Goal: Task Accomplishment & Management: Manage account settings

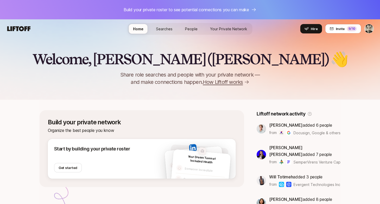
click at [160, 34] on div "Home Searches People Your Private Network Hire" at bounding box center [190, 29] width 125 height 12
click at [171, 28] on span "Searches" at bounding box center [164, 28] width 16 height 5
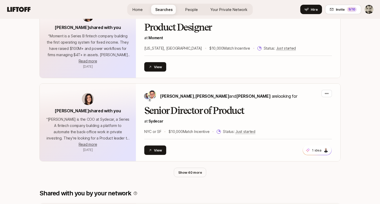
scroll to position [244, 0]
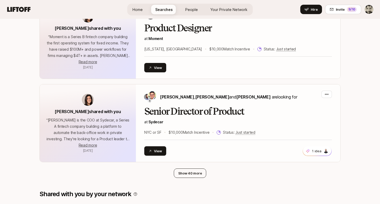
click at [183, 175] on button "Show 40 more" at bounding box center [190, 173] width 33 height 9
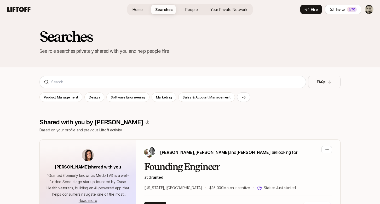
scroll to position [0, 0]
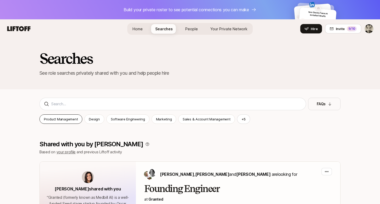
click at [69, 117] on p "Product Management" at bounding box center [61, 119] width 34 height 5
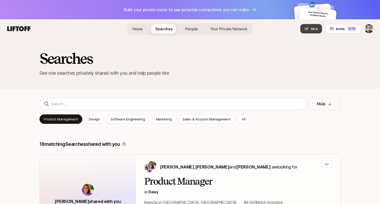
click at [306, 27] on icon at bounding box center [307, 29] width 4 height 4
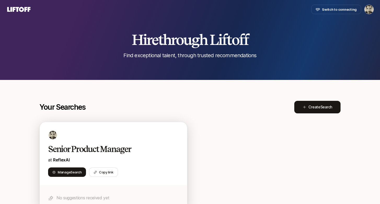
scroll to position [31, 0]
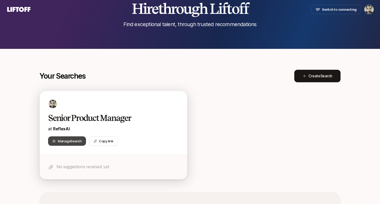
click at [67, 139] on span "Manage Search" at bounding box center [70, 141] width 24 height 5
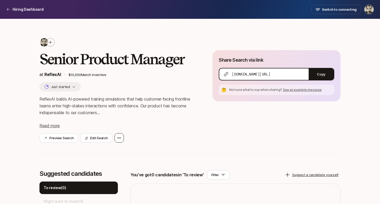
click at [115, 138] on div at bounding box center [119, 137] width 9 height 9
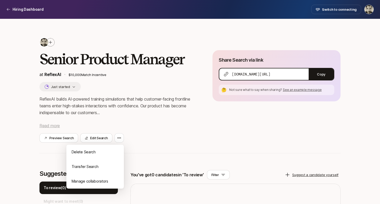
click at [43, 127] on span "Read more" at bounding box center [50, 125] width 20 height 5
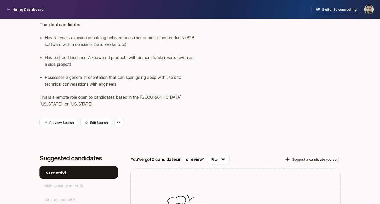
scroll to position [166, 0]
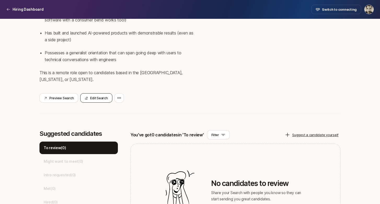
click at [103, 95] on button "Edit Search" at bounding box center [96, 97] width 32 height 9
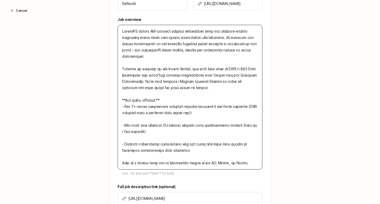
scroll to position [182, 0]
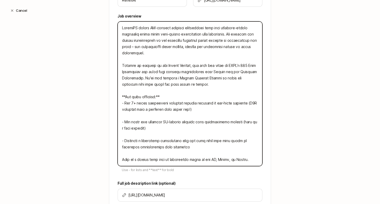
click at [163, 73] on textarea at bounding box center [190, 93] width 145 height 145
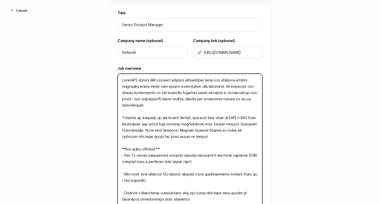
scroll to position [130, 0]
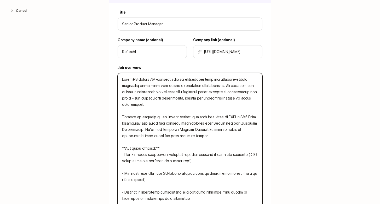
drag, startPoint x: 139, startPoint y: 117, endPoint x: 187, endPoint y: 116, distance: 47.6
click at [187, 116] on textarea at bounding box center [190, 145] width 145 height 145
type textarea "x"
type textarea "ReflexAI builds AI-powered training simulations that help customer-facing front…"
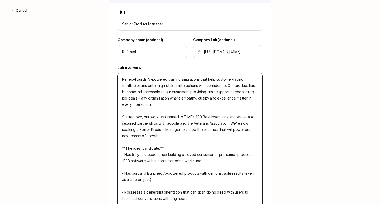
type textarea "x"
type textarea "ReflexAI builds AI-powered training simulations that help customer-facing front…"
type textarea "x"
type textarea "ReflexAI builds AI-powered training simulations that help customer-facing front…"
type textarea "x"
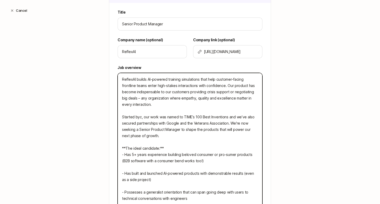
type textarea "ReflexAI builds AI-powered training simulations that help customer-facing front…"
type textarea "x"
type textarea "ReflexAI builds AI-powered training simulations that help customer-facing front…"
type textarea "x"
type textarea "ReflexAI builds AI-powered training simulations that help customer-facing front…"
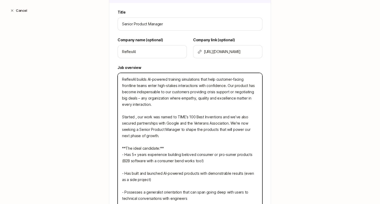
type textarea "x"
type textarea "ReflexAI builds AI-powered training simulations that help customer-facing front…"
type textarea "x"
type textarea "ReflexAI builds AI-powered training simulations that help customer-facing front…"
type textarea "x"
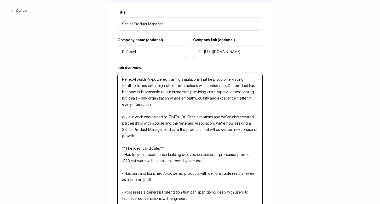
type textarea "ReflexAI builds AI-powered training simulations that help customer-facing front…"
type textarea "x"
type textarea "ReflexAI builds AI-powered training simulations that help customer-facing front…"
type textarea "x"
type textarea "ReflexAI builds AI-powered training simulations that help customer-facing front…"
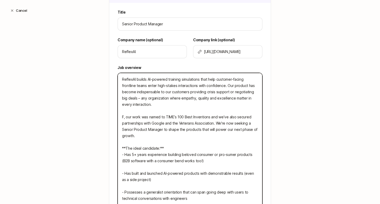
type textarea "x"
type textarea "ReflexAI builds AI-powered training simulations that help customer-facing front…"
type textarea "x"
type textarea "ReflexAI builds AI-powered training simulations that help customer-facing front…"
type textarea "x"
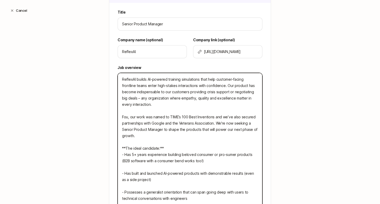
type textarea "ReflexAI builds AI-powered training simulations that help customer-facing front…"
type textarea "x"
type textarea "ReflexAI builds AI-powered training simulations that help customer-facing front…"
type textarea "x"
type textarea "ReflexAI builds AI-powered training simulations that help customer-facing front…"
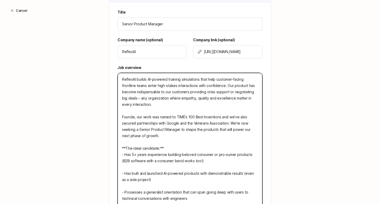
type textarea "x"
type textarea "ReflexAI builds AI-powered training simulations that help customer-facing front…"
type textarea "x"
type textarea "ReflexAI builds AI-powered training simulations that help customer-facing front…"
type textarea "x"
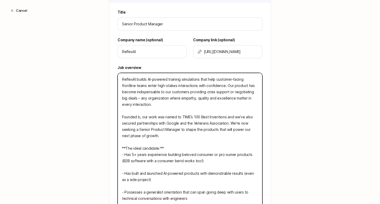
type textarea "ReflexAI builds AI-powered training simulations that help customer-facing front…"
type textarea "x"
type textarea "ReflexAI builds AI-powered training simulations that help customer-facing front…"
type textarea "x"
type textarea "ReflexAI builds AI-powered training simulations that help customer-facing front…"
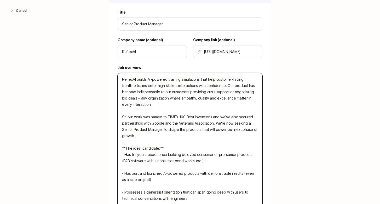
type textarea "x"
type textarea "ReflexAI builds AI-powered training simulations that help customer-facing front…"
type textarea "x"
type textarea "ReflexAI builds AI-powered training simulations that help customer-facing front…"
type textarea "x"
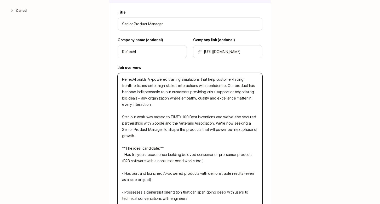
type textarea "ReflexAI builds AI-powered training simulations that help customer-facing front…"
type textarea "x"
type textarea "ReflexAI builds AI-powered training simulations that help customer-facing front…"
type textarea "x"
type textarea "ReflexAI builds AI-powered training simulations that help customer-facing front…"
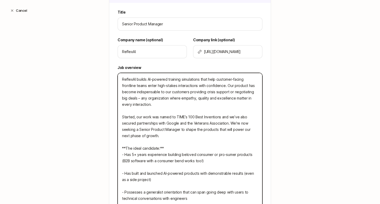
type textarea "x"
type textarea "ReflexAI builds AI-powered training simulations that help customer-facing front…"
type textarea "x"
type textarea "ReflexAI builds AI-powered training simulations that help customer-facing front…"
type textarea "x"
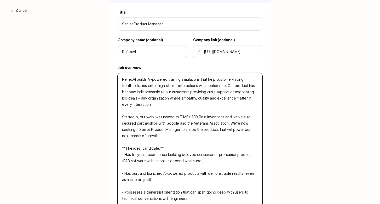
type textarea "ReflexAI builds AI-powered training simulations that help customer-facing front…"
type textarea "x"
type textarea "ReflexAI builds AI-powered training simulations that help customer-facing front…"
type textarea "x"
type textarea "ReflexAI builds AI-powered training simulations that help customer-facing front…"
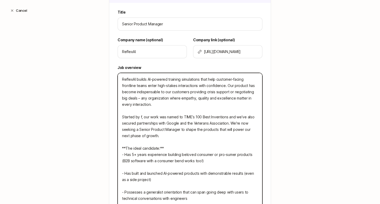
type textarea "x"
type textarea "ReflexAI builds AI-powered training simulations that help customer-facing front…"
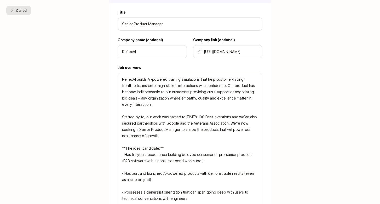
click at [12, 14] on button "Cancel" at bounding box center [18, 10] width 25 height 9
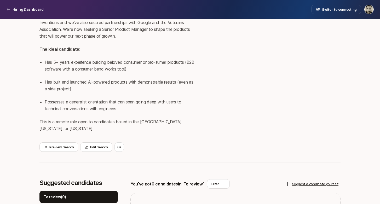
click at [26, 7] on p "Hiring Dashboard" at bounding box center [28, 9] width 31 height 6
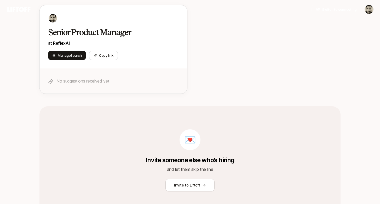
scroll to position [31, 0]
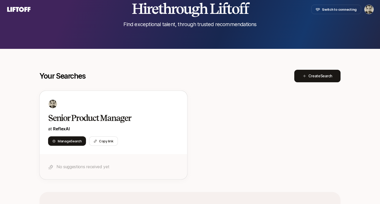
click at [17, 9] on icon at bounding box center [18, 9] width 23 height 5
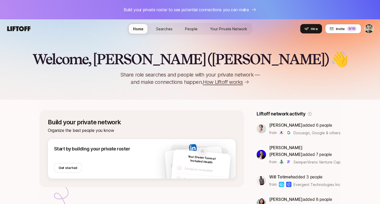
click at [370, 30] on html "Build your private roster to see potential connections you can make Home Search…" at bounding box center [190, 102] width 380 height 204
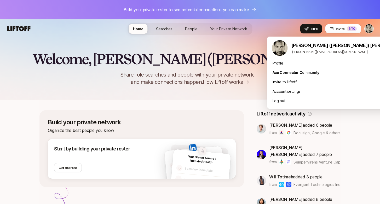
click at [313, 29] on html "Build your private roster to see potential connections you can make Home Search…" at bounding box center [190, 102] width 380 height 204
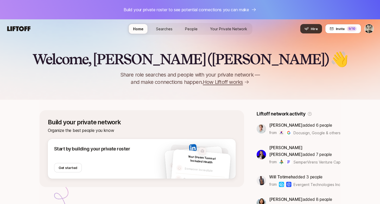
click at [311, 28] on button "Hire" at bounding box center [312, 28] width 22 height 9
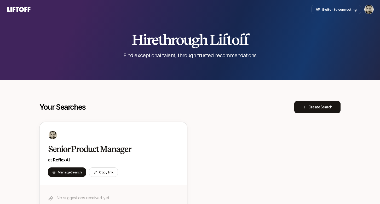
scroll to position [31, 0]
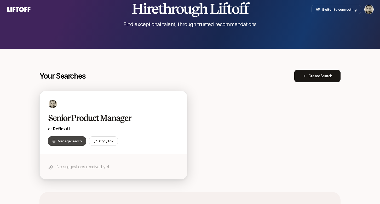
click at [67, 140] on span "Manage Search" at bounding box center [70, 141] width 24 height 5
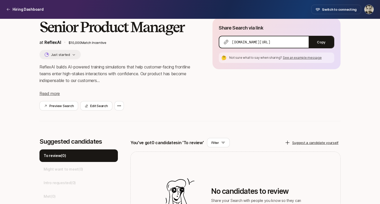
scroll to position [25, 0]
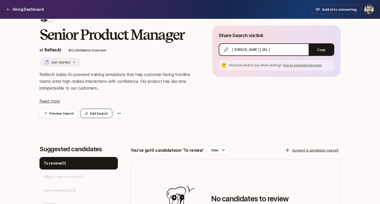
click at [103, 113] on button "Edit Search" at bounding box center [96, 113] width 32 height 9
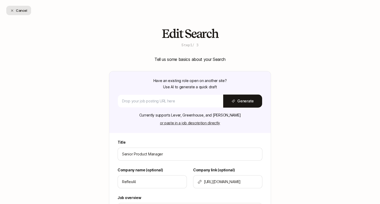
click at [13, 12] on icon at bounding box center [11, 10] width 3 height 3
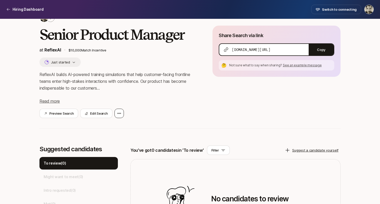
click at [117, 111] on div at bounding box center [119, 113] width 9 height 9
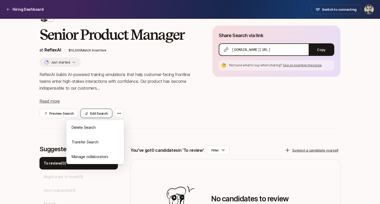
click at [99, 115] on button "Edit Search" at bounding box center [96, 113] width 32 height 9
type textarea "x"
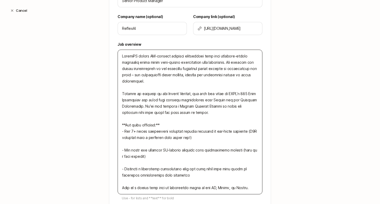
scroll to position [155, 0]
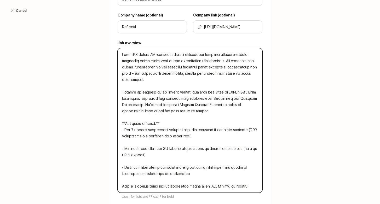
click at [168, 54] on textarea at bounding box center [190, 120] width 145 height 145
type textarea "ReflexAI builds AI-powered xctraining simulations that help customer-facing fro…"
type textarea "x"
type textarea "ReflexAI builds AI-powered xcotraining simulations that help customer-facing fr…"
type textarea "x"
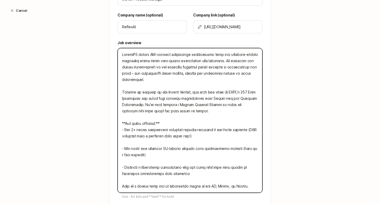
type textarea "ReflexAI builds AI-powered xcontraining simulations that help customer-facing f…"
type textarea "x"
type textarea "ReflexAI builds AI-powered xconvtraining simulations that help customer-facing …"
type textarea "x"
type textarea "ReflexAI builds AI-powered xcontraining simulations that help customer-facing f…"
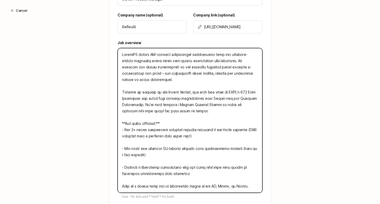
type textarea "x"
type textarea "ReflexAI builds AI-powered xcotraining simulations that help customer-facing fr…"
type textarea "x"
type textarea "ReflexAI builds AI-powered xctraining simulations that help customer-facing fro…"
type textarea "x"
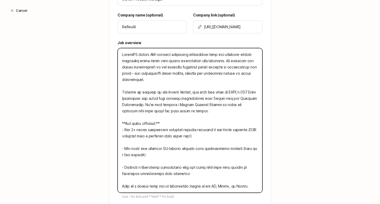
type textarea "ReflexAI builds AI-powered xtraining simulations that help customer-facing fron…"
type textarea "x"
type textarea "ReflexAI builds AI-powered training simulations that help customer-facing front…"
type textarea "x"
type textarea "ReflexAI builds AI-powered ctraining simulations that help customer-facing fron…"
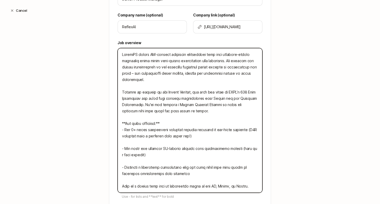
type textarea "x"
type textarea "ReflexAI builds AI-powered cotraining simulations that help customer-facing fro…"
type textarea "x"
type textarea "ReflexAI builds AI-powered contraining simulations that help customer-facing fr…"
type textarea "x"
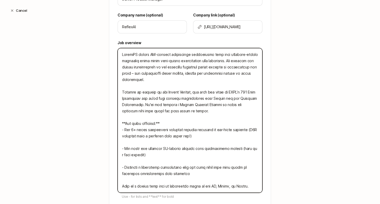
type textarea "ReflexAI builds AI-powered convtraining simulations that help customer-facing f…"
type textarea "x"
type textarea "ReflexAI builds AI-powered convetraining simulations that help customer-facing …"
type textarea "x"
type textarea "ReflexAI builds AI-powered convertraining simulations that help customer-facing…"
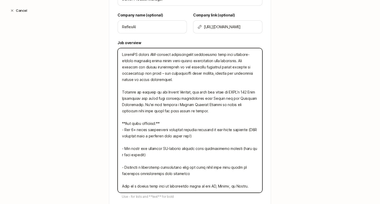
type textarea "x"
type textarea "ReflexAI builds AI-powered converstraining simulations that help customer-facin…"
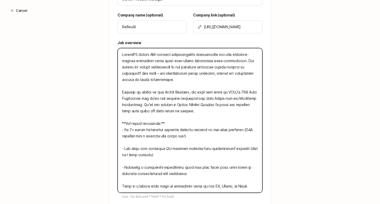
type textarea "x"
type textarea "ReflexAI builds AI-powered conversatraining simulations that help customer-faci…"
type textarea "x"
type textarea "ReflexAI builds AI-powered conversattraining simulations that help customer-fac…"
type textarea "x"
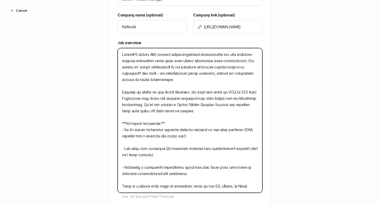
type textarea "ReflexAI builds AI-powered conversatitraining simulations that help customer-fa…"
type textarea "x"
type textarea "ReflexAI builds AI-powered conversatiotraining simulations that help customer-f…"
type textarea "x"
type textarea "ReflexAI builds AI-powered conversationtraining simulations that help customer-…"
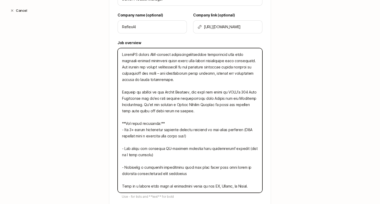
type textarea "x"
type textarea "ReflexAI builds AI-powered conversationstraining simulations that help customer…"
type textarea "x"
type textarea "ReflexAI builds AI-powered conversations training simulations that help custome…"
type textarea "x"
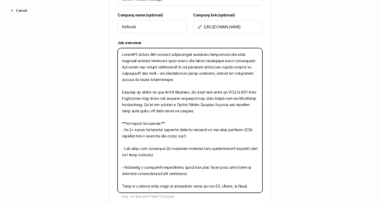
type textarea "ReflexAI builds AI-powered conversationstraining simulations that help customer…"
type textarea "x"
type textarea "ReflexAI builds AI-powered conversationtraining simulations that help customer-…"
type textarea "x"
click at [198, 56] on textarea at bounding box center [190, 120] width 145 height 145
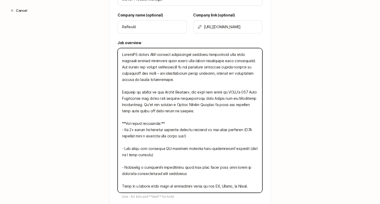
click at [198, 56] on textarea at bounding box center [190, 120] width 145 height 145
type textarea "ReflexAI builds AI-powered conversation training simulations that help customer…"
click at [209, 54] on textarea at bounding box center [190, 120] width 145 height 145
click at [196, 62] on textarea at bounding box center [190, 120] width 145 height 145
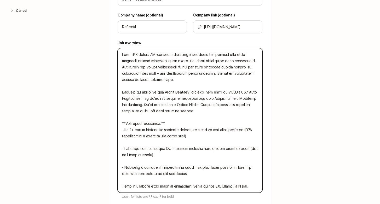
click at [196, 62] on textarea at bounding box center [190, 120] width 145 height 145
type textarea "x"
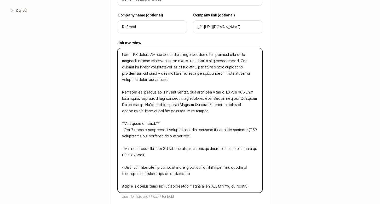
type textarea "ReflexAI builds AI-powered conversation training simulations that help customer…"
type textarea "x"
type textarea "ReflexAI builds AI-powered conversation training simulations that help customer…"
type textarea "x"
type textarea "ReflexAI builds AI-powered conversation training simulations that help customer…"
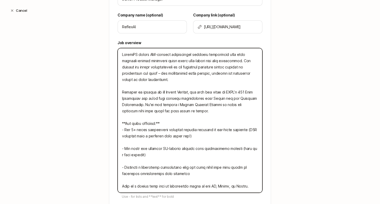
type textarea "x"
type textarea "ReflexAI builds AI-powered conversation training simulations that help customer…"
type textarea "x"
type textarea "ReflexAI builds AI-powered conversation training simulations that help customer…"
type textarea "x"
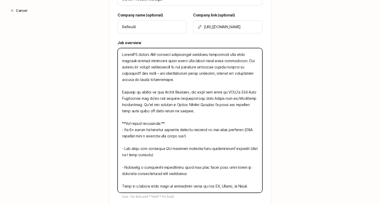
type textarea "ReflexAI builds AI-powered conversation training simulations that help customer…"
type textarea "x"
type textarea "ReflexAI builds AI-powered conversation training simulations that help customer…"
type textarea "x"
type textarea "ReflexAI builds AI-powered conversation training simulations that help customer…"
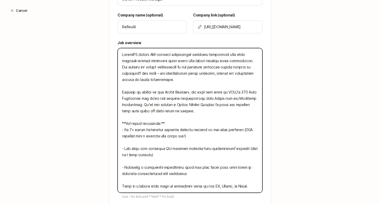
type textarea "x"
type textarea "ReflexAI builds AI-powered conversation training simulations that help customer…"
type textarea "x"
type textarea "ReflexAI builds AI-powered conversation training simulations that help customer…"
type textarea "x"
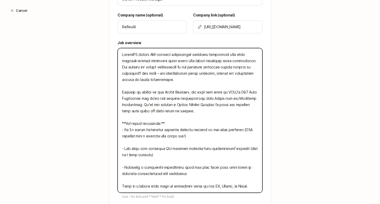
type textarea "ReflexAI builds AI-powered conversation training simulations that help customer…"
type textarea "x"
click at [176, 55] on textarea at bounding box center [190, 120] width 145 height 145
type textarea "ReflexAI builds AI-powered conversation training simulations that help customer…"
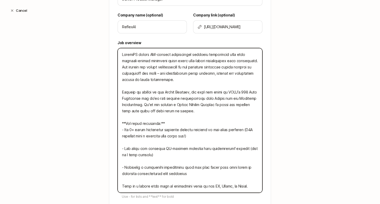
type textarea "x"
type textarea "ReflexAI builds AI-powered t training simulations that help customer-facing fro…"
type textarea "x"
type textarea "ReflexAI builds AI-powered tr training simulations that help customer-facing fr…"
type textarea "x"
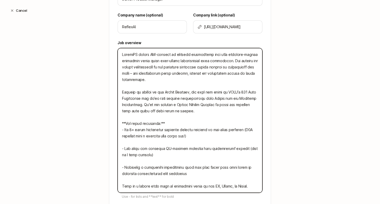
type textarea "ReflexAI builds AI-powered tra training simulations that help customer-facing f…"
type textarea "x"
type textarea "ReflexAI builds AI-powered trai training simulations that help customer-facing …"
type textarea "x"
type textarea "ReflexAI builds AI-powered train training simulations that help customer-facing…"
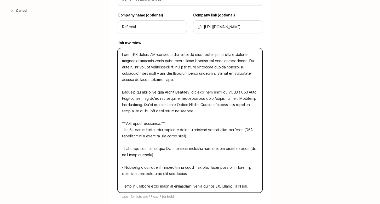
type textarea "x"
type textarea "ReflexAI builds AI-powered traini training simulations that help customer-facin…"
type textarea "x"
type textarea "ReflexAI builds AI-powered trainin training simulations that help customer-faci…"
type textarea "x"
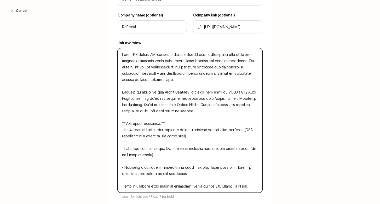
type textarea "ReflexAI builds AI-powered training training simulations that help customer-fac…"
type textarea "x"
type textarea "ReflexAI builds AI-powered training training simulations that help customer-fac…"
type textarea "x"
type textarea "ReflexAI builds AI-powered training ro training simulations that help customer-…"
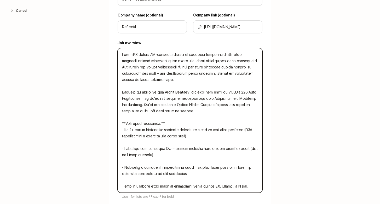
type textarea "x"
type textarea "ReflexAI builds AI-powered training rol training simulations that help customer…"
click at [175, 54] on textarea at bounding box center [190, 120] width 145 height 145
type textarea "x"
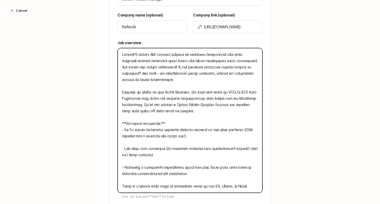
type textarea "ReflexAI builds AI-powered rol training simulations that help customer-facing f…"
type textarea "x"
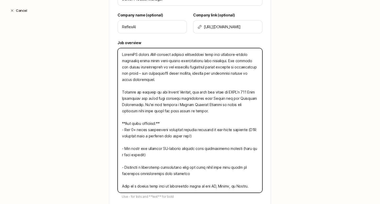
type textarea "ReflexAI builds AI-powered training simulations that help customer-facing front…"
click at [201, 54] on textarea at bounding box center [190, 120] width 145 height 145
type textarea "x"
type textarea "ReflexAI builds AI-powered training simulations athat help customer-facing fron…"
type textarea "x"
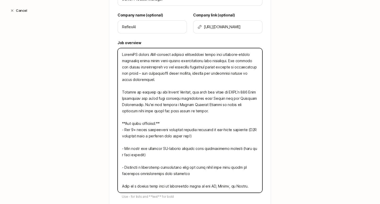
type textarea "ReflexAI builds AI-powered training simulations anthat help customer-facing fro…"
type textarea "x"
type textarea "ReflexAI builds AI-powered training simulations andthat help customer-facing fr…"
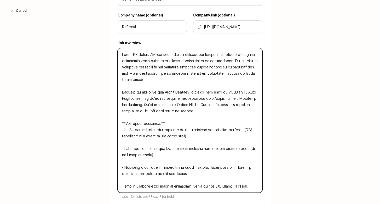
type textarea "x"
type textarea "ReflexAI builds AI-powered training simulations and that help customer-facing f…"
type textarea "x"
type textarea "ReflexAI builds AI-powered training simulations andthat help customer-facing fr…"
type textarea "x"
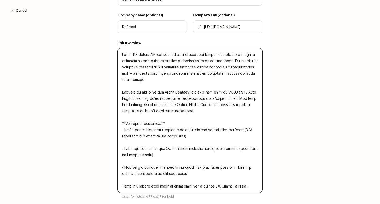
type textarea "ReflexAI builds AI-powered training simulations anthat help customer-facing fro…"
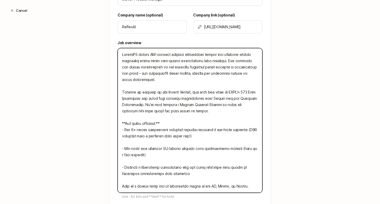
type textarea "x"
type textarea "ReflexAI builds AI-powered training simulations athat help customer-facing fron…"
type textarea "x"
type textarea "ReflexAI builds AI-powered training simulations that help customer-facing front…"
type textarea "x"
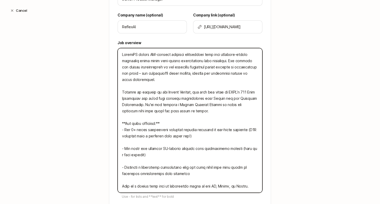
type textarea "ReflexAI builds AI-powered training simulations athat help customer-facing fron…"
type textarea "x"
type textarea "ReflexAI builds AI-powered training simulations anthat help customer-facing fro…"
type textarea "x"
type textarea "ReflexAI builds AI-powered training simulations andthat help customer-facing fr…"
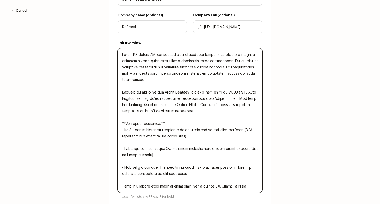
type textarea "x"
type textarea "ReflexAI builds AI-powered training simulations and that help customer-facing f…"
type textarea "x"
type textarea "ReflexAI builds AI-powered training simulations and Qthat help customer-facing …"
type textarea "x"
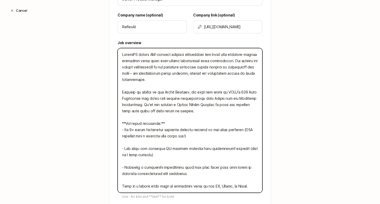
type textarea "ReflexAI builds AI-powered training simulations and QAthat help customer-facing…"
type textarea "x"
type textarea "ReflexAI builds AI-powered training simulations and QA that help customer-facin…"
type textarea "x"
type textarea "ReflexAI builds AI-powered training simulations and QAthat help customer-facing…"
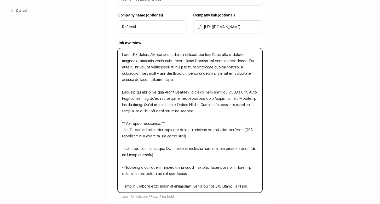
type textarea "x"
type textarea "ReflexAI builds AI-powered training simulations and Qthat help customer-facing …"
click at [216, 63] on textarea at bounding box center [190, 120] width 145 height 145
click at [214, 55] on textarea at bounding box center [190, 120] width 145 height 145
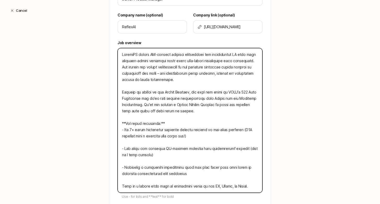
click at [214, 55] on textarea at bounding box center [190, 120] width 145 height 145
click at [195, 55] on textarea at bounding box center [190, 120] width 145 height 145
click at [194, 61] on textarea at bounding box center [190, 120] width 145 height 145
click at [193, 71] on textarea at bounding box center [190, 120] width 145 height 145
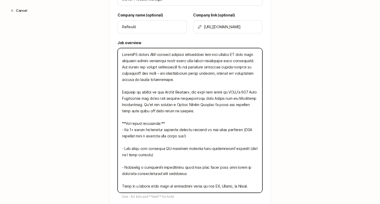
click at [201, 68] on textarea at bounding box center [190, 120] width 145 height 145
click at [195, 67] on textarea at bounding box center [190, 120] width 145 height 145
click at [216, 68] on textarea at bounding box center [190, 120] width 145 height 145
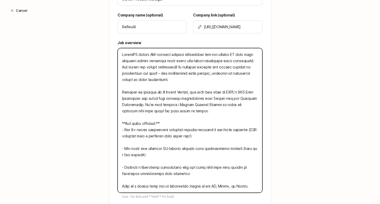
click at [256, 67] on textarea at bounding box center [190, 120] width 145 height 145
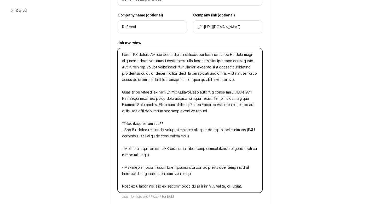
click at [234, 74] on textarea at bounding box center [190, 120] width 145 height 145
click at [177, 74] on textarea at bounding box center [190, 120] width 145 height 145
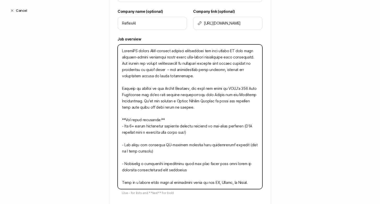
scroll to position [161, 0]
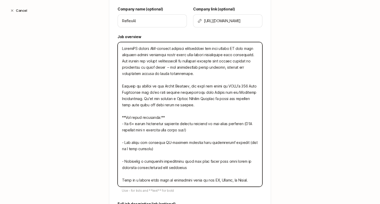
drag, startPoint x: 141, startPoint y: 87, endPoint x: 187, endPoint y: 86, distance: 45.8
click at [187, 86] on textarea at bounding box center [190, 114] width 145 height 145
click at [235, 87] on textarea at bounding box center [190, 114] width 145 height 145
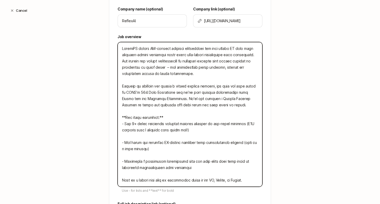
click at [207, 93] on textarea at bounding box center [190, 114] width 145 height 145
click at [244, 93] on textarea at bounding box center [190, 114] width 145 height 145
click at [238, 94] on textarea at bounding box center [190, 114] width 145 height 145
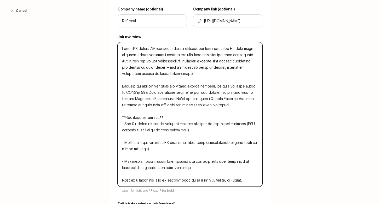
click at [238, 94] on textarea at bounding box center [190, 114] width 145 height 145
click at [214, 93] on textarea at bounding box center [190, 114] width 145 height 145
click at [210, 93] on textarea at bounding box center [190, 114] width 145 height 145
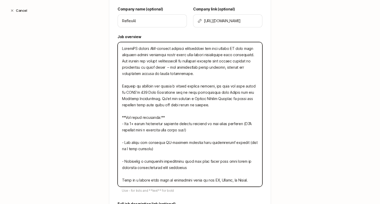
click at [231, 92] on textarea at bounding box center [190, 114] width 145 height 145
click at [139, 99] on textarea at bounding box center [190, 114] width 145 height 145
click at [168, 96] on textarea at bounding box center [190, 114] width 145 height 145
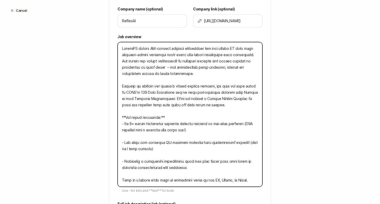
click at [168, 96] on textarea at bounding box center [190, 114] width 145 height 145
click at [129, 85] on textarea at bounding box center [190, 114] width 145 height 145
click at [215, 88] on textarea at bounding box center [190, 114] width 145 height 145
click at [163, 99] on textarea at bounding box center [190, 114] width 145 height 145
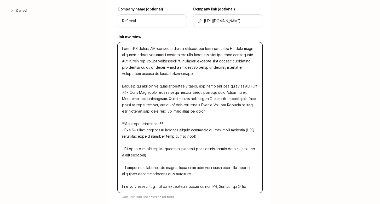
click at [217, 99] on textarea at bounding box center [190, 117] width 145 height 151
click at [215, 99] on textarea at bounding box center [190, 117] width 145 height 151
click at [158, 105] on textarea at bounding box center [190, 117] width 145 height 151
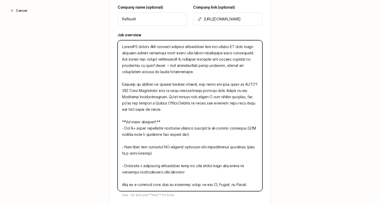
scroll to position [165, 0]
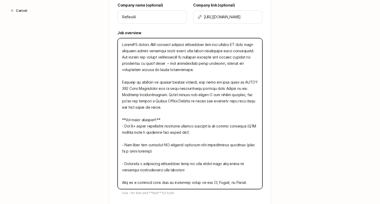
click at [188, 95] on textarea at bounding box center [190, 113] width 145 height 151
click at [210, 102] on textarea at bounding box center [190, 113] width 145 height 151
drag, startPoint x: 137, startPoint y: 108, endPoint x: 205, endPoint y: 108, distance: 67.2
click at [205, 108] on textarea at bounding box center [190, 113] width 145 height 151
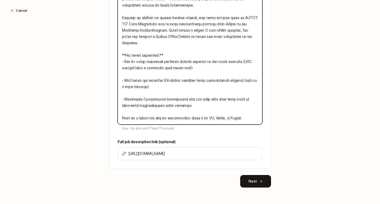
scroll to position [230, 0]
click at [252, 117] on textarea at bounding box center [190, 48] width 145 height 151
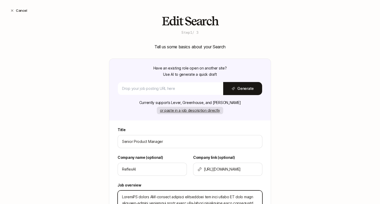
scroll to position [64, 0]
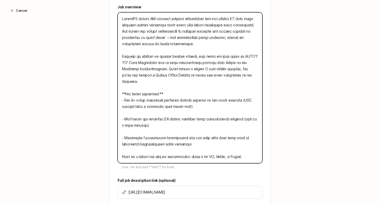
scroll to position [230, 0]
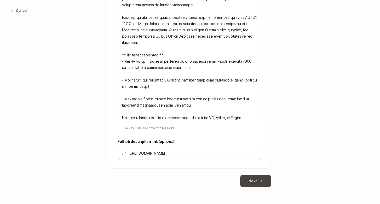
click at [257, 181] on button "Next" at bounding box center [255, 181] width 31 height 13
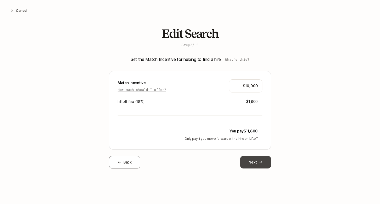
click at [261, 162] on icon at bounding box center [261, 163] width 4 height 4
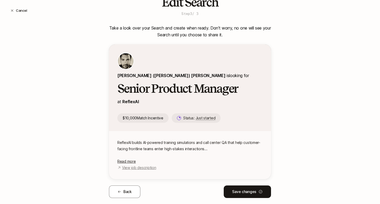
scroll to position [33, 0]
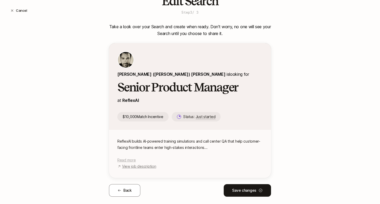
click at [131, 158] on span "Read more" at bounding box center [126, 160] width 18 height 4
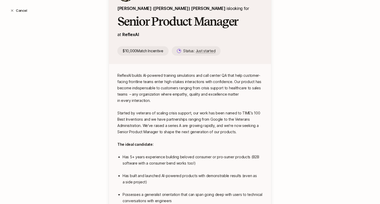
scroll to position [98, 0]
click at [23, 9] on button "Cancel" at bounding box center [18, 10] width 25 height 9
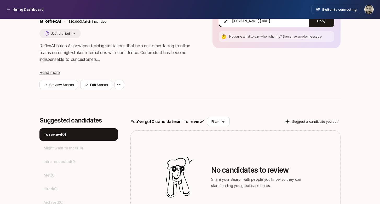
scroll to position [53, 0]
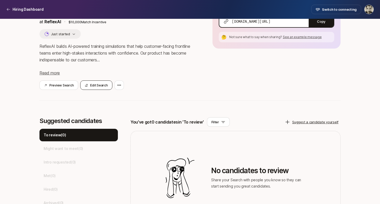
click at [102, 86] on button "Edit Search" at bounding box center [96, 85] width 32 height 9
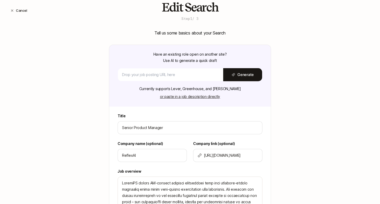
scroll to position [0, 0]
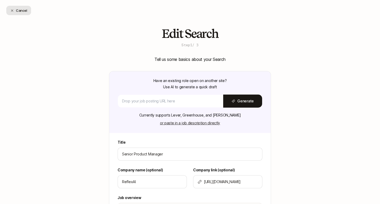
click at [25, 12] on button "Cancel" at bounding box center [18, 10] width 25 height 9
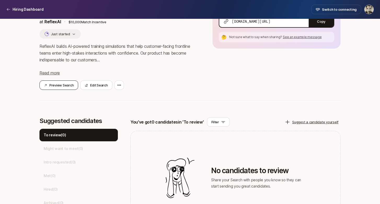
click at [67, 88] on button "Preview Search" at bounding box center [59, 85] width 39 height 9
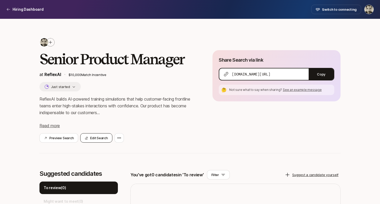
click at [100, 141] on button "Edit Search" at bounding box center [96, 137] width 32 height 9
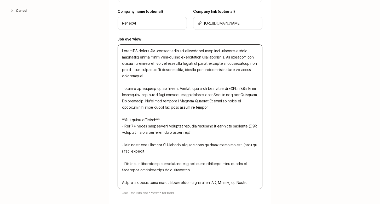
scroll to position [158, 0]
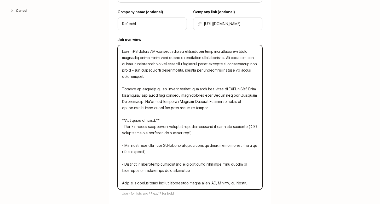
click at [196, 150] on textarea at bounding box center [190, 117] width 145 height 145
drag, startPoint x: 199, startPoint y: 113, endPoint x: 123, endPoint y: 21, distance: 118.7
click at [123, 21] on div "Title Senior Product Manager Company name (optional) ReflexAI Company link (opt…" at bounding box center [190, 107] width 162 height 253
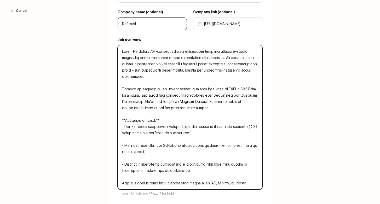
paste textarea "and call center QA tools that empower frontline, customer-facing teams to enter…"
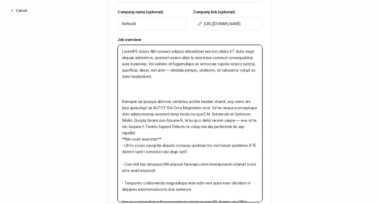
click at [170, 83] on textarea at bounding box center [190, 124] width 145 height 158
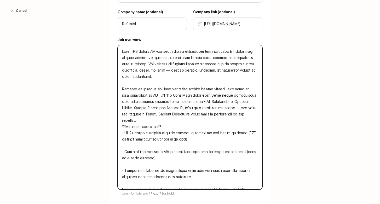
click at [122, 109] on textarea at bounding box center [190, 117] width 145 height 145
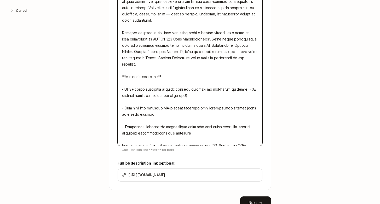
scroll to position [227, 0]
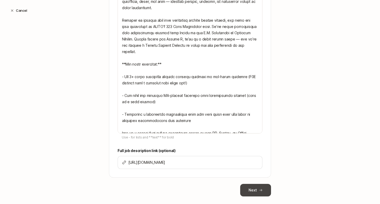
click at [251, 191] on button "Next" at bounding box center [255, 190] width 31 height 13
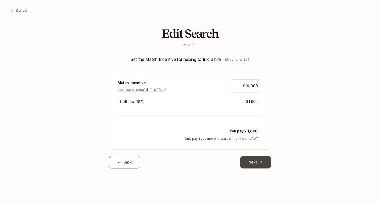
click at [262, 160] on button "Next" at bounding box center [255, 162] width 31 height 13
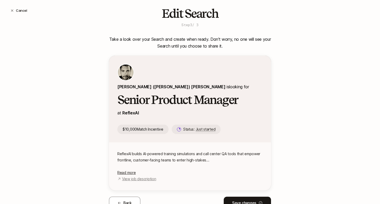
scroll to position [26, 0]
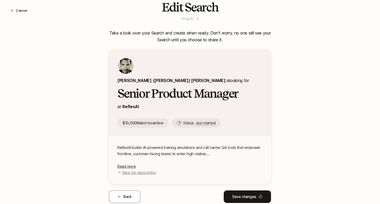
click at [132, 155] on div "ReflexAI builds AI-powered training simulations and call center QA tools that e…" at bounding box center [189, 157] width 145 height 25
click at [131, 164] on span "Read more" at bounding box center [126, 166] width 18 height 4
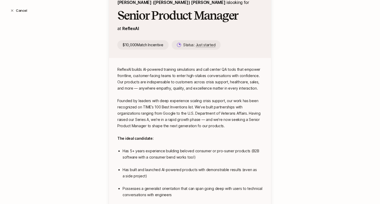
scroll to position [158, 0]
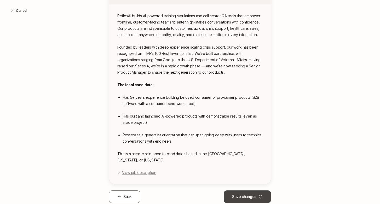
click at [248, 191] on button "Save changes" at bounding box center [247, 197] width 47 height 13
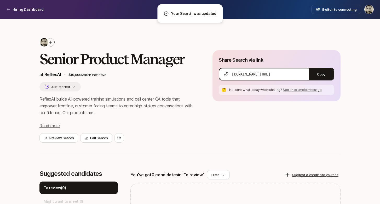
scroll to position [9, 0]
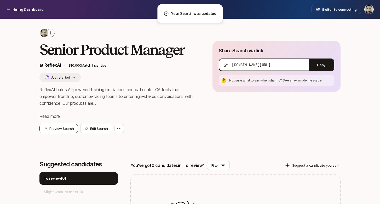
click at [65, 128] on button "Preview Search" at bounding box center [59, 128] width 39 height 9
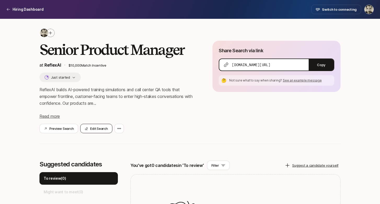
click at [105, 127] on button "Edit Search" at bounding box center [96, 128] width 32 height 9
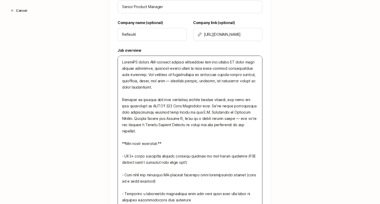
scroll to position [147, 0]
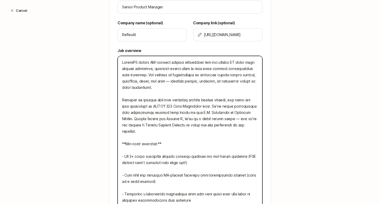
click at [168, 157] on textarea at bounding box center [190, 135] width 145 height 158
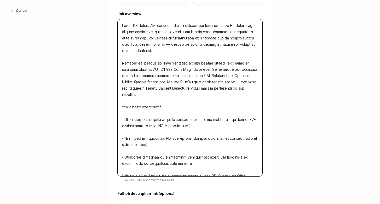
scroll to position [185, 0]
click at [182, 150] on textarea at bounding box center [190, 98] width 145 height 158
click at [197, 157] on textarea at bounding box center [190, 98] width 145 height 158
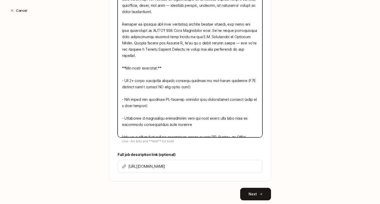
scroll to position [236, 0]
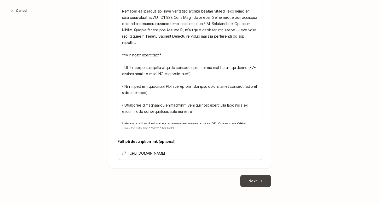
click at [249, 180] on button "Next" at bounding box center [255, 181] width 31 height 13
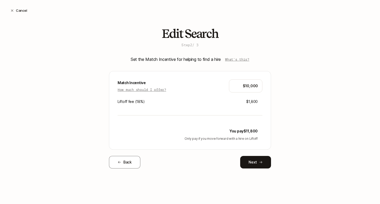
scroll to position [0, 0]
click at [256, 163] on button "Next" at bounding box center [255, 162] width 31 height 13
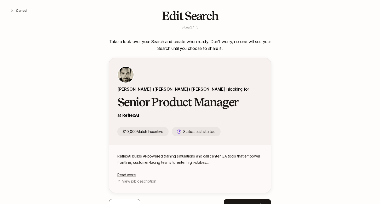
scroll to position [33, 0]
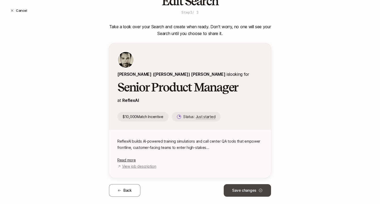
click at [248, 184] on button "Save changes" at bounding box center [247, 190] width 47 height 13
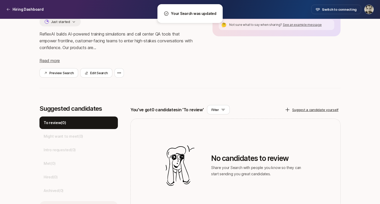
scroll to position [60, 0]
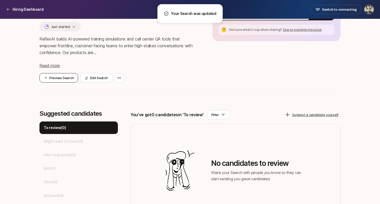
click at [66, 77] on button "Preview Search" at bounding box center [59, 77] width 39 height 9
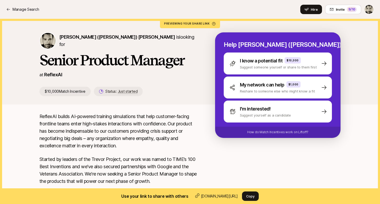
scroll to position [30, 0]
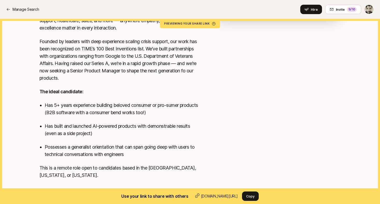
scroll to position [145, 0]
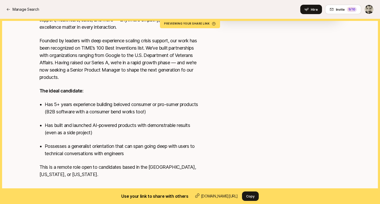
click at [103, 151] on p "Possesses a generalist orientation that can span going deep with users to techn…" at bounding box center [122, 150] width 154 height 15
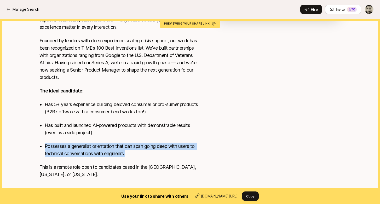
click at [103, 151] on p "Possesses a generalist orientation that can span going deep with users to techn…" at bounding box center [122, 150] width 154 height 15
copy div "Possesses a generalist orientation that can span going deep with users to techn…"
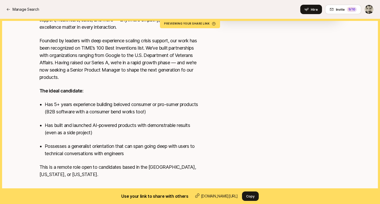
click at [82, 105] on p "Has 5+ years experience building beloved consumer or pro-sumer products (B2B so…" at bounding box center [122, 108] width 154 height 15
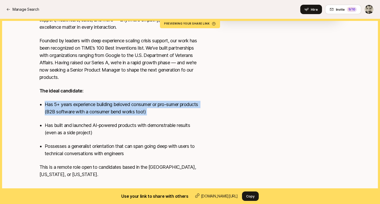
click at [82, 105] on p "Has 5+ years experience building beloved consumer or pro-sumer products (B2B so…" at bounding box center [122, 108] width 154 height 15
copy ul "Has 5+ years experience building beloved consumer or pro-sumer products (B2B so…"
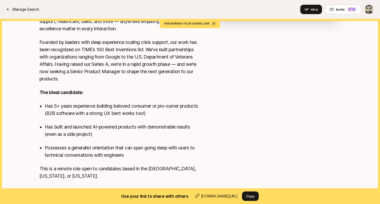
scroll to position [146, 0]
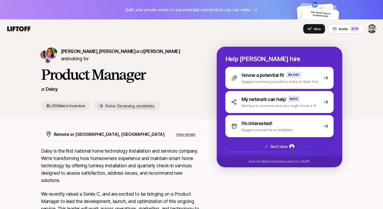
scroll to position [1, 0]
